Goal: Task Accomplishment & Management: Manage account settings

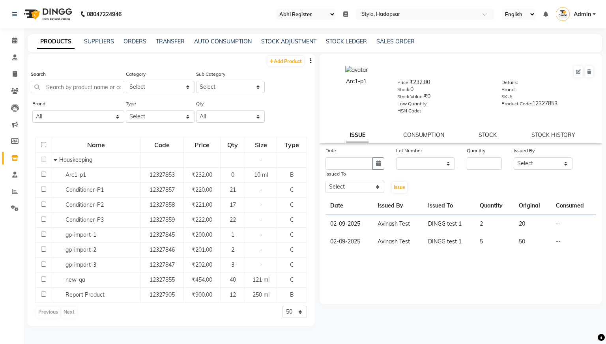
select select "81"
select select
click at [13, 40] on icon at bounding box center [14, 40] width 5 height 6
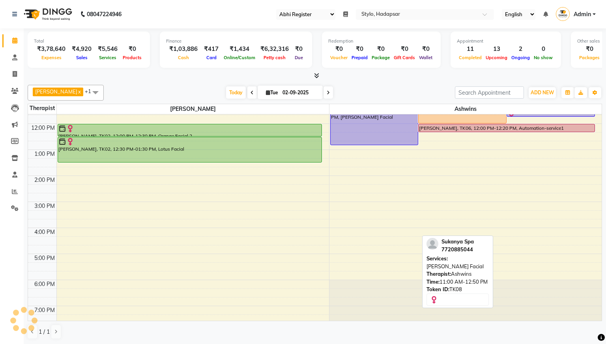
scroll to position [96, 0]
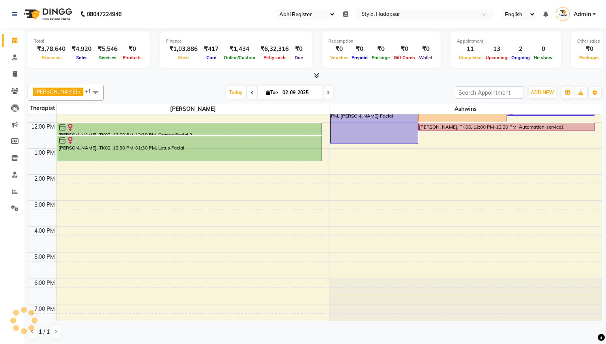
click at [242, 218] on div "8:00 AM 9:00 AM 10:00 AM 11:00 AM 12:00 PM 1:00 PM 2:00 PM 3:00 PM 4:00 PM 5:00…" at bounding box center [314, 175] width 573 height 312
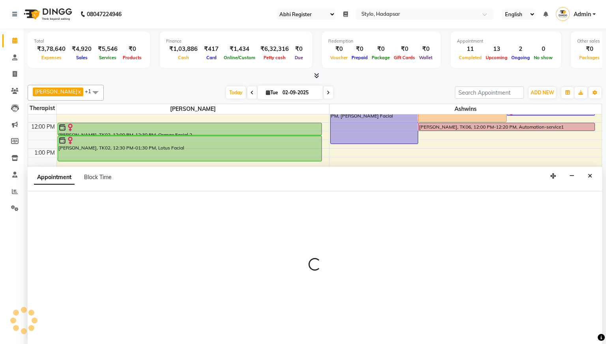
scroll to position [0, 0]
select select "2651"
select select "tentative"
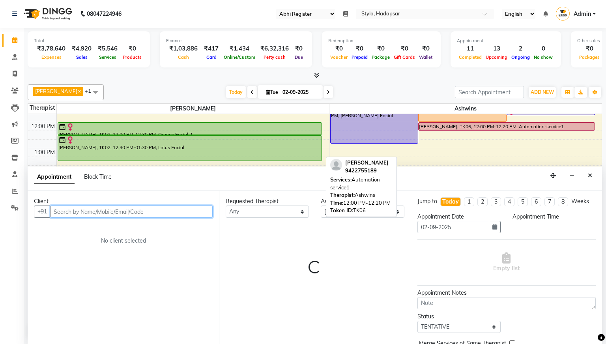
select select "945"
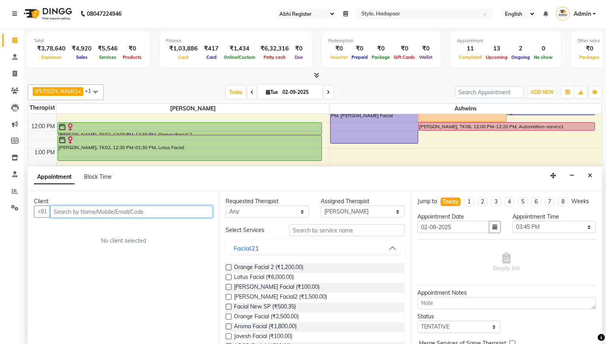
click at [168, 213] on input "text" at bounding box center [131, 211] width 162 height 12
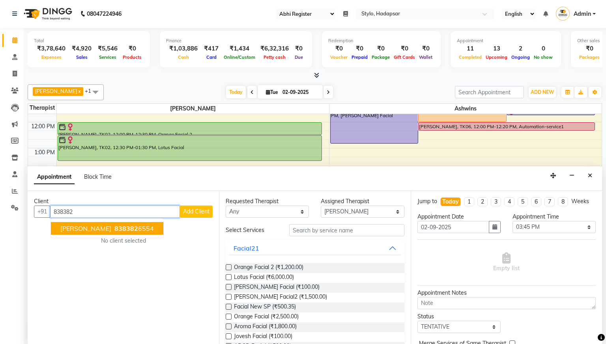
click at [113, 232] on ngb-highlight "838382 6554" at bounding box center [133, 228] width 41 height 8
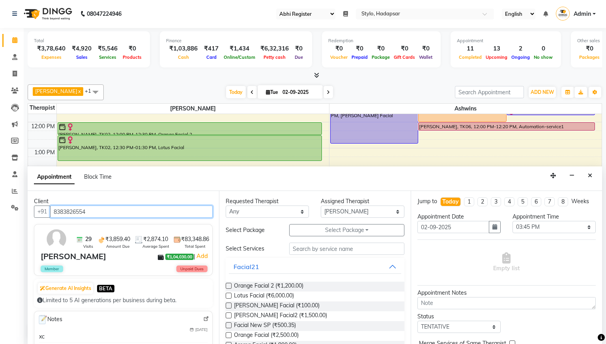
type input "8383826554"
click at [228, 268] on div "Facial21" at bounding box center [315, 266] width 178 height 17
click at [227, 285] on label at bounding box center [229, 286] width 6 height 6
click at [227, 285] on input "checkbox" at bounding box center [228, 286] width 5 height 5
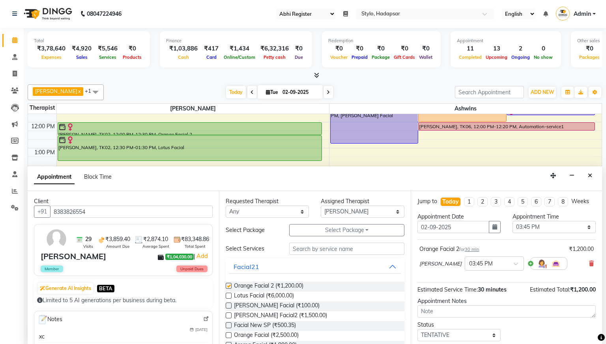
checkbox input "false"
click at [375, 213] on select "Select AAAb aadi [PERSON_NAME] abc testing Abc testing abhi Admin A Amit Ankit …" at bounding box center [362, 211] width 83 height 12
select select "5396"
click at [321, 205] on select "Select AAAb aadi [PERSON_NAME] abc testing Abc testing abhi Admin A Amit Ankit …" at bounding box center [362, 211] width 83 height 12
click at [231, 325] on label at bounding box center [229, 325] width 6 height 6
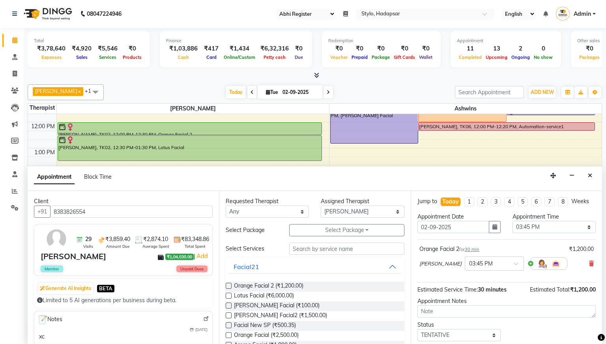
click at [231, 325] on input "checkbox" at bounding box center [228, 325] width 5 height 5
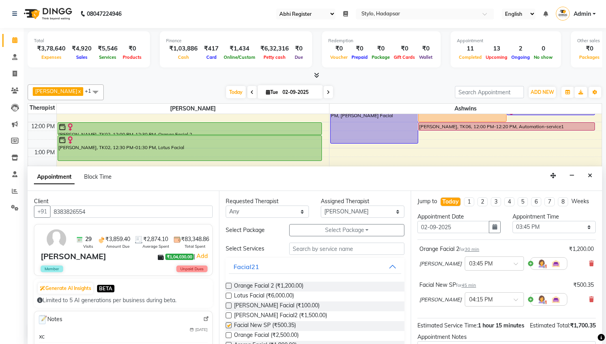
checkbox input "false"
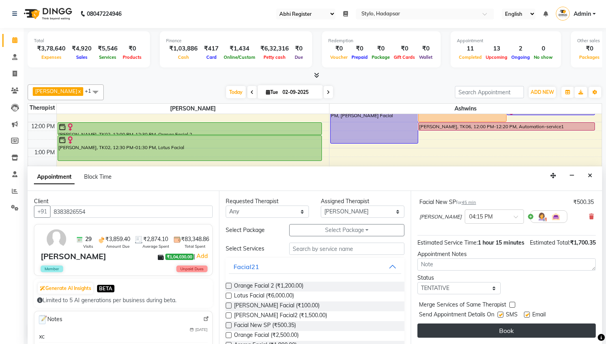
click at [490, 326] on button "Book" at bounding box center [506, 330] width 178 height 14
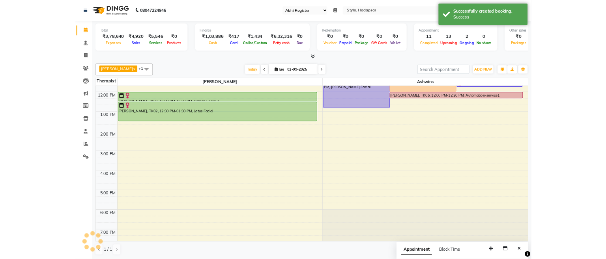
scroll to position [0, 0]
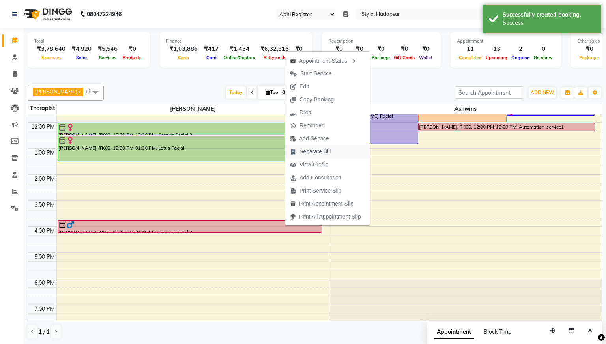
click at [321, 150] on span "Separate Bill" at bounding box center [314, 151] width 31 height 8
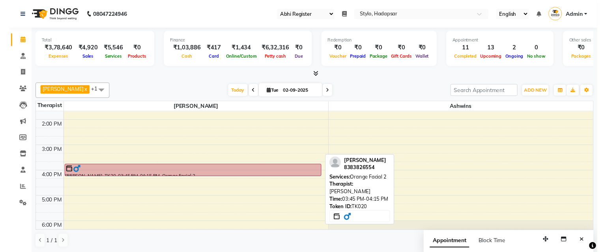
scroll to position [164, 0]
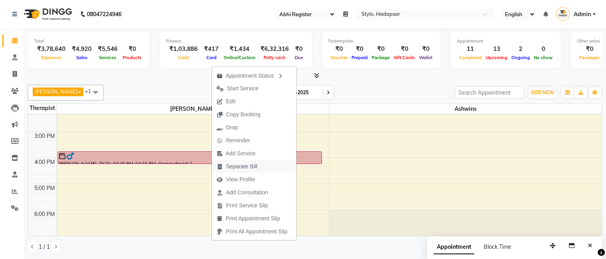
click at [252, 167] on span "Separate Bill" at bounding box center [241, 166] width 31 height 8
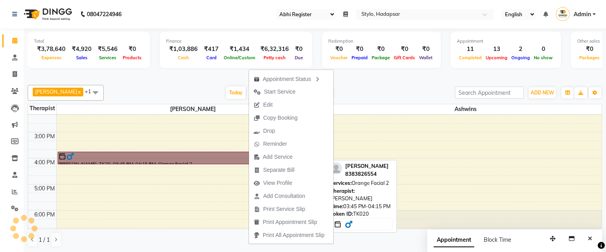
click at [226, 155] on link "[PERSON_NAME], TK20, 03:45 PM-04:15 PM, Orange Facial 2" at bounding box center [190, 157] width 265 height 13
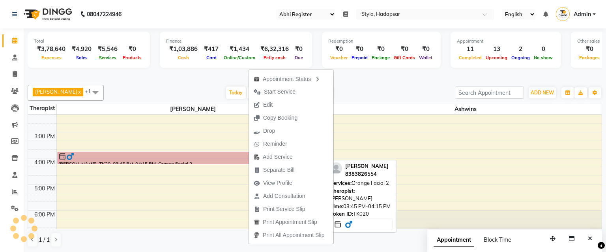
select select "7"
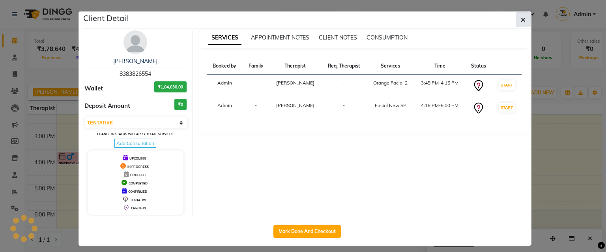
click at [526, 19] on button "button" at bounding box center [522, 19] width 15 height 15
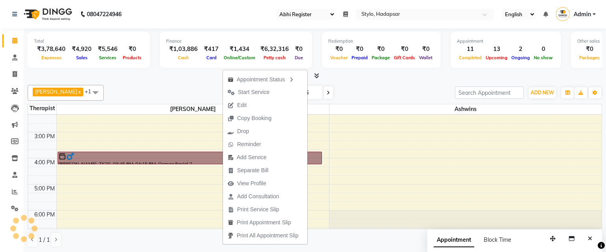
click at [210, 180] on div "8:00 AM 9:00 AM 10:00 AM 11:00 AM 12:00 PM 1:00 PM 2:00 PM 3:00 PM 4:00 PM 5:00…" at bounding box center [314, 106] width 573 height 312
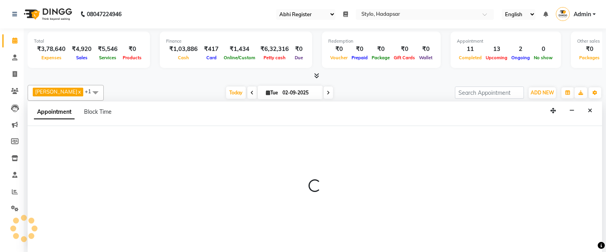
scroll to position [0, 0]
select select "2651"
select select "tentative"
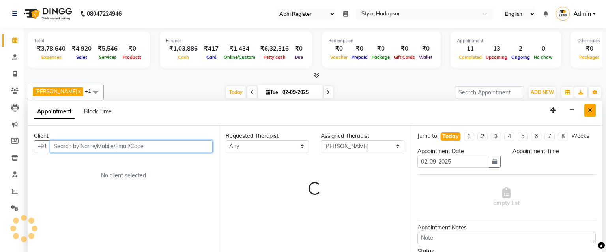
select select "1005"
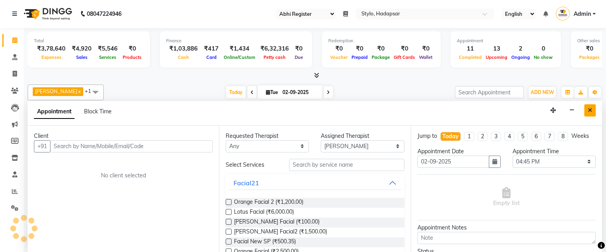
click at [589, 109] on icon "Close" at bounding box center [589, 110] width 4 height 6
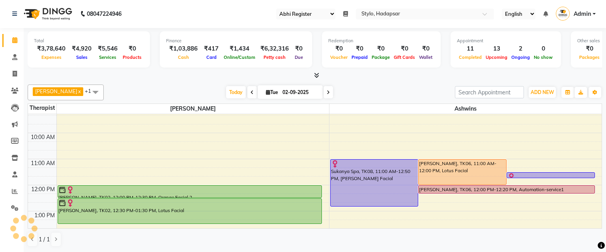
scroll to position [198, 0]
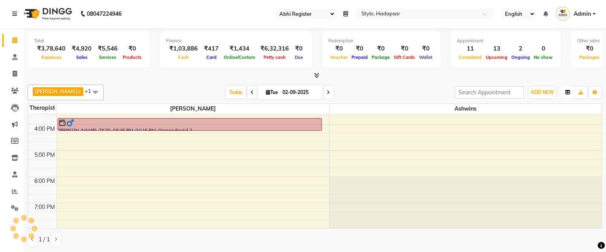
click at [567, 93] on icon "button" at bounding box center [567, 92] width 5 height 5
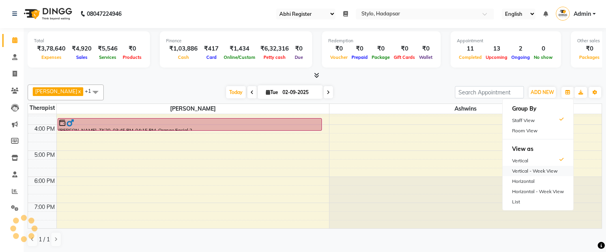
click at [531, 172] on div "Vertical - Week View" at bounding box center [537, 171] width 71 height 10
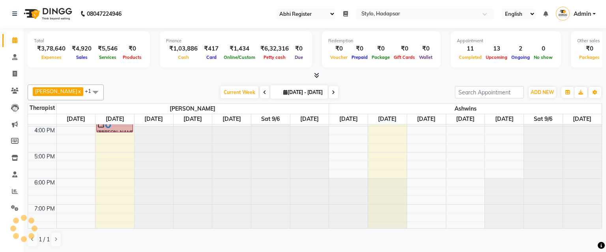
scroll to position [208, 0]
click at [382, 152] on div "8:00 AM 9:00 AM 10:00 AM 11:00 AM 12:00 PM 1:00 PM 2:00 PM 3:00 PM 4:00 PM 5:00…" at bounding box center [314, 72] width 573 height 312
select select "4646"
select select "tentative"
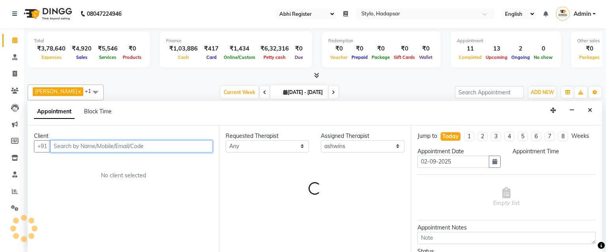
select select "1020"
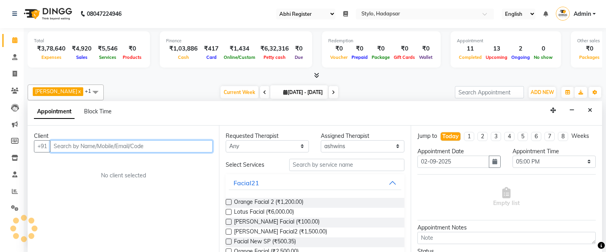
click at [160, 145] on input "text" at bounding box center [131, 146] width 162 height 12
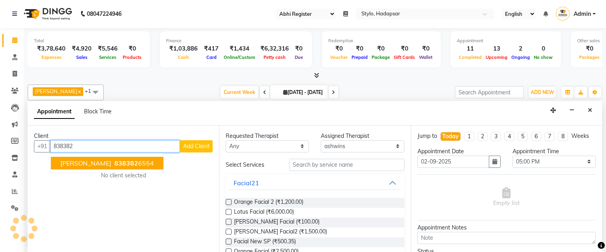
click at [115, 166] on ngb-highlight "838382 6554" at bounding box center [133, 163] width 41 height 8
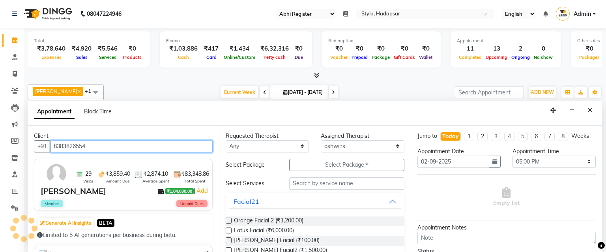
type input "8383826554"
click at [227, 219] on label at bounding box center [229, 220] width 6 height 6
click at [227, 219] on input "checkbox" at bounding box center [228, 220] width 5 height 5
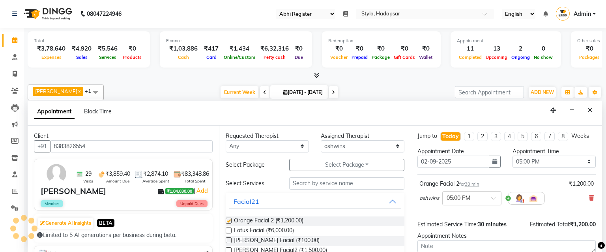
checkbox input "false"
click at [227, 229] on label at bounding box center [229, 230] width 6 height 6
click at [227, 229] on input "checkbox" at bounding box center [228, 230] width 5 height 5
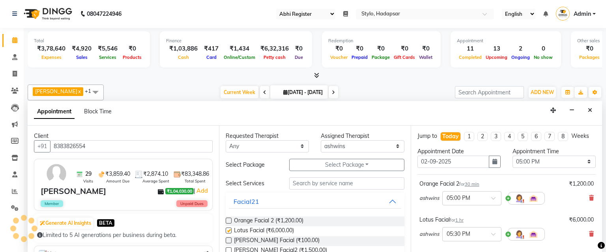
checkbox input "false"
click at [380, 145] on select "Select AAAb aadi [PERSON_NAME] abc testing Abc testing abhi Admin A Amit Ankit …" at bounding box center [362, 146] width 83 height 12
select select "502"
click at [321, 140] on select "Select AAAb aadi [PERSON_NAME] abc testing Abc testing abhi Admin A Amit Ankit …" at bounding box center [362, 146] width 83 height 12
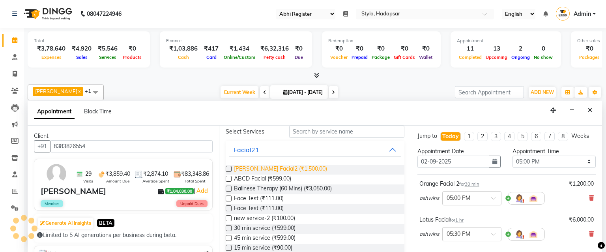
scroll to position [53, 0]
click at [230, 224] on label at bounding box center [229, 227] width 6 height 6
click at [230, 225] on input "checkbox" at bounding box center [228, 227] width 5 height 5
checkbox input "false"
click at [228, 235] on label at bounding box center [229, 236] width 6 height 6
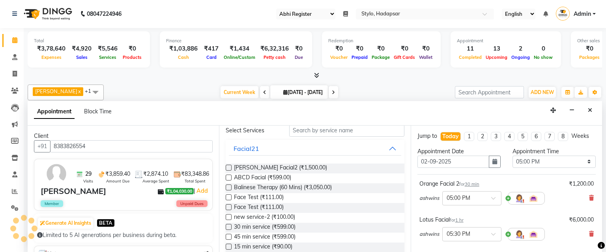
click at [228, 235] on input "checkbox" at bounding box center [228, 237] width 5 height 5
checkbox input "false"
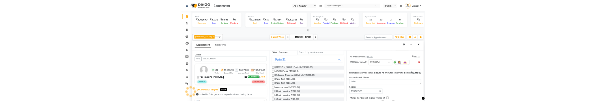
scroll to position [189, 0]
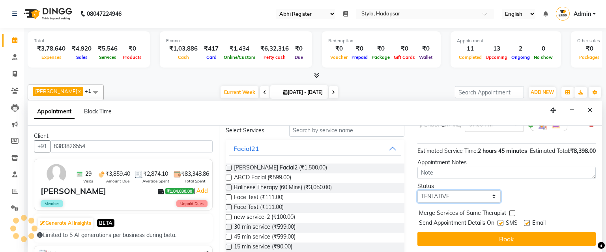
click at [488, 197] on select "Select TENTATIVE CONFIRM CHECK-IN UPCOMING" at bounding box center [458, 196] width 83 height 12
select select "confirm booking"
click at [417, 190] on select "Select TENTATIVE CONFIRM CHECK-IN UPCOMING" at bounding box center [458, 196] width 83 height 12
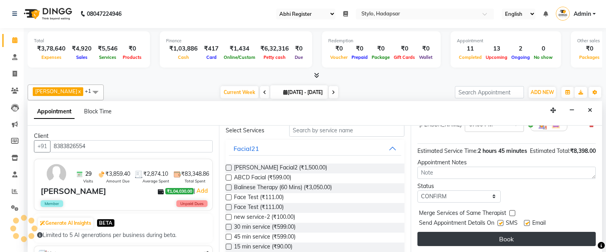
click at [479, 237] on button "Book" at bounding box center [506, 238] width 178 height 14
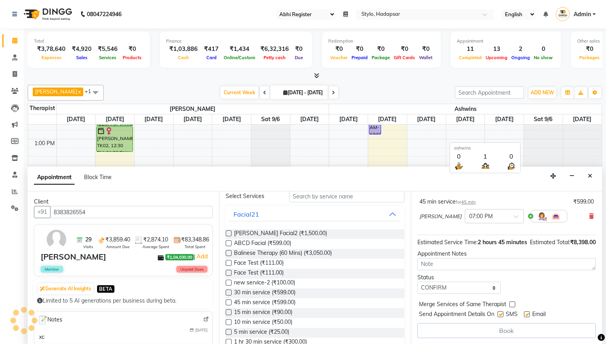
scroll to position [116, 0]
